Goal: Book appointment/travel/reservation

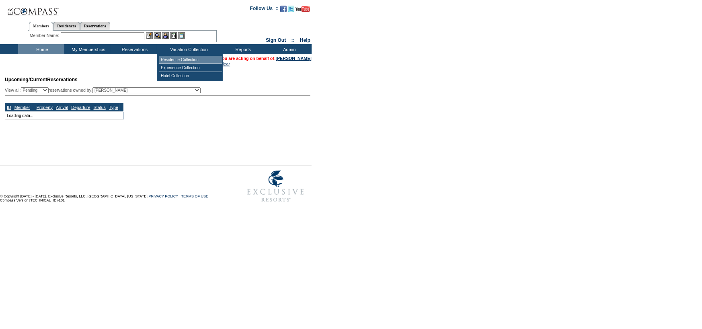
click at [189, 58] on td "Residence Collection" at bounding box center [190, 60] width 63 height 8
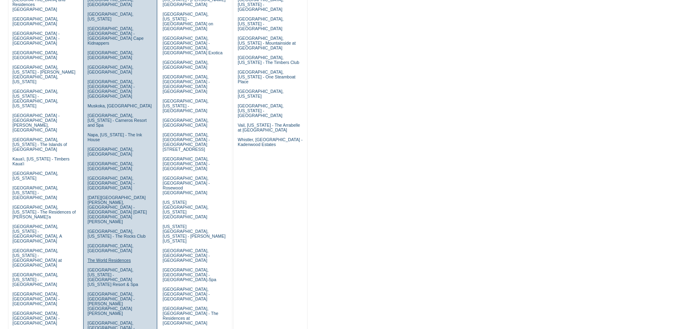
scroll to position [161, 0]
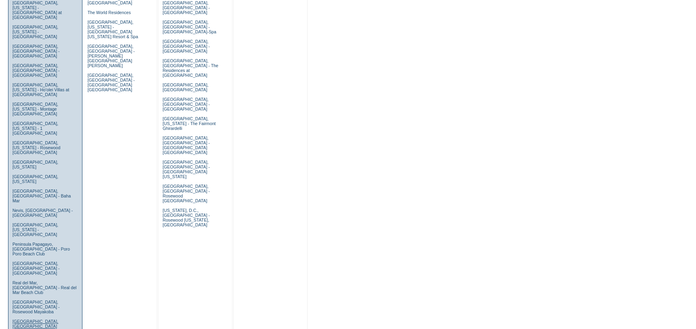
click at [50, 319] on link "San Sebastian, Spain" at bounding box center [35, 324] width 46 height 10
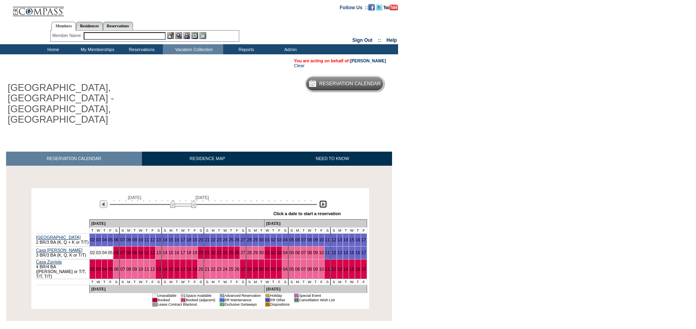
click at [322, 200] on img at bounding box center [323, 204] width 8 height 8
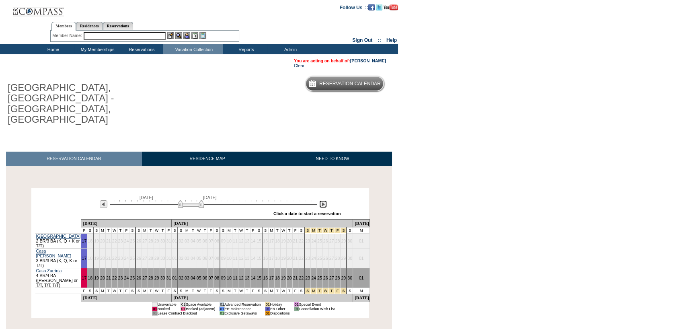
click at [325, 200] on img at bounding box center [323, 204] width 8 height 8
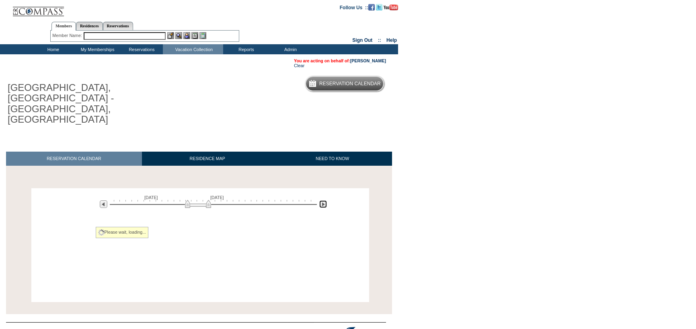
click at [325, 200] on img at bounding box center [323, 204] width 8 height 8
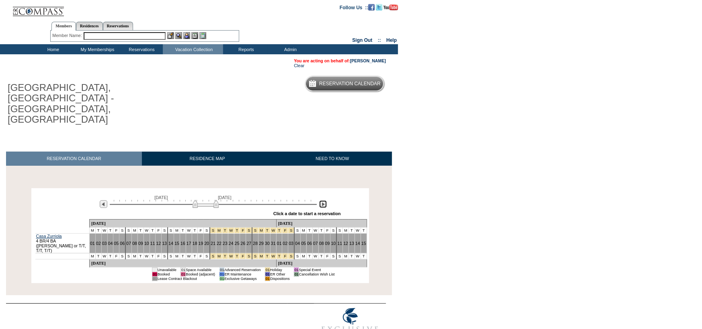
click at [325, 200] on img at bounding box center [323, 204] width 8 height 8
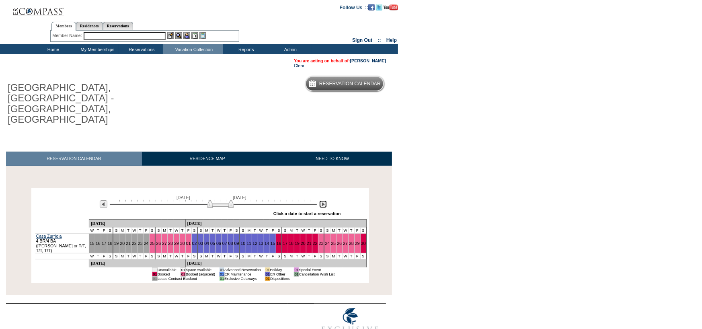
click at [325, 200] on img at bounding box center [323, 204] width 8 height 8
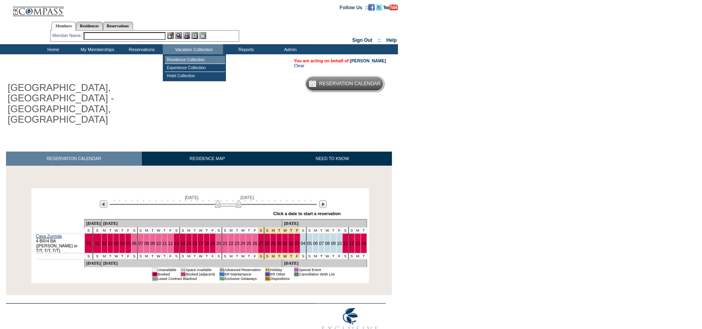
click at [185, 57] on td "Residence Collection" at bounding box center [195, 60] width 60 height 8
